Goal: Obtain resource: Download file/media

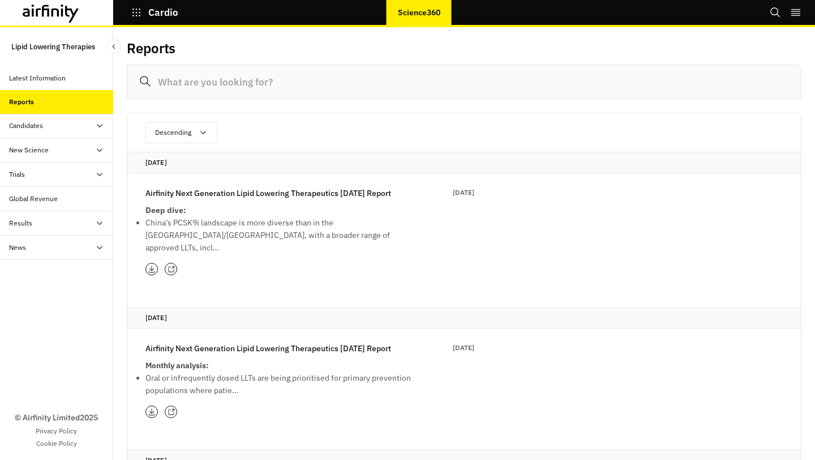
click at [210, 207] on p "Deep dive:" at bounding box center [281, 210] width 272 height 12
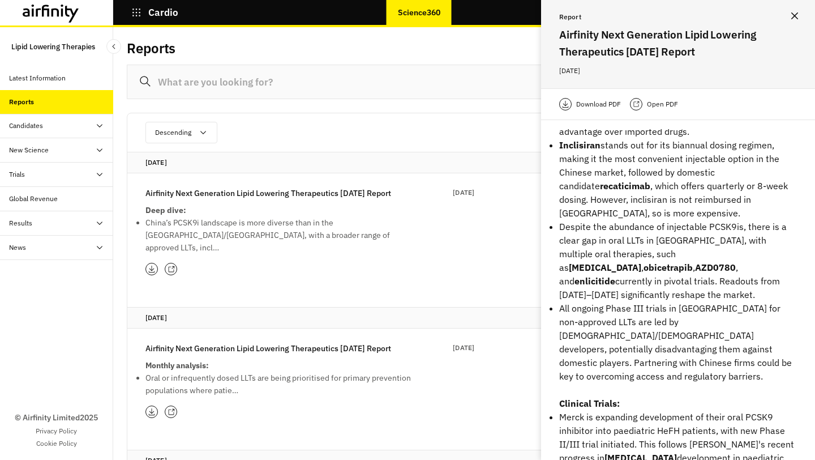
scroll to position [413, 0]
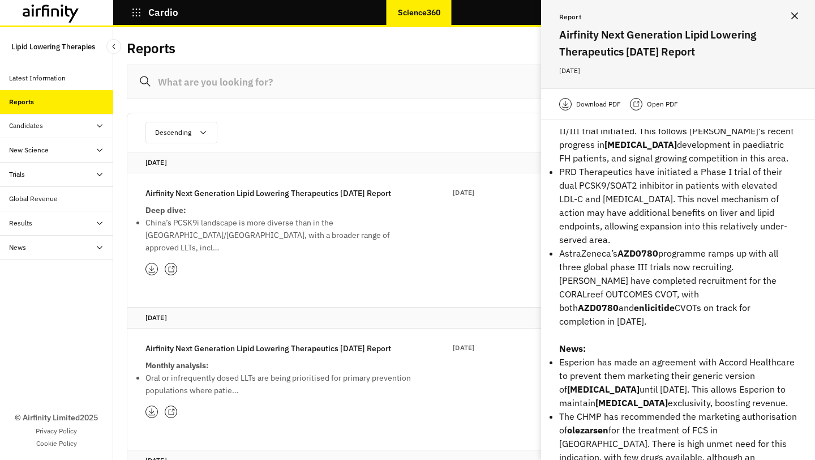
click at [587, 104] on p "Download PDF" at bounding box center [598, 104] width 45 height 11
